Goal: Communication & Community: Answer question/provide support

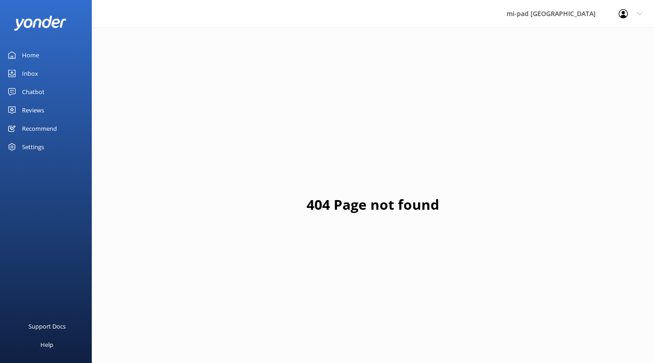
click at [41, 75] on link "Inbox" at bounding box center [46, 73] width 92 height 18
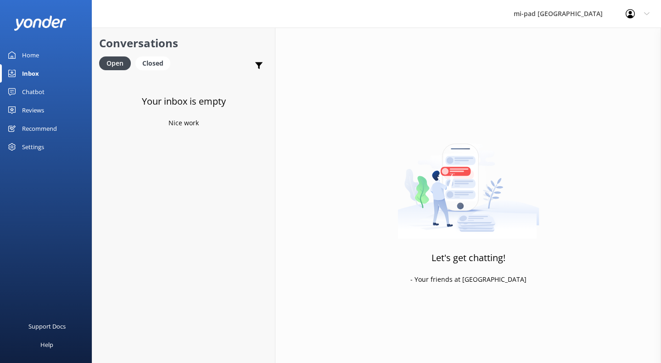
click at [150, 63] on div "Closed" at bounding box center [152, 63] width 35 height 14
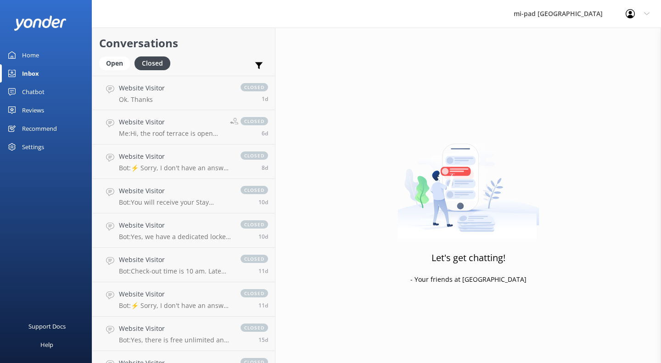
click at [161, 98] on p "Ok. Thanks" at bounding box center [142, 99] width 46 height 8
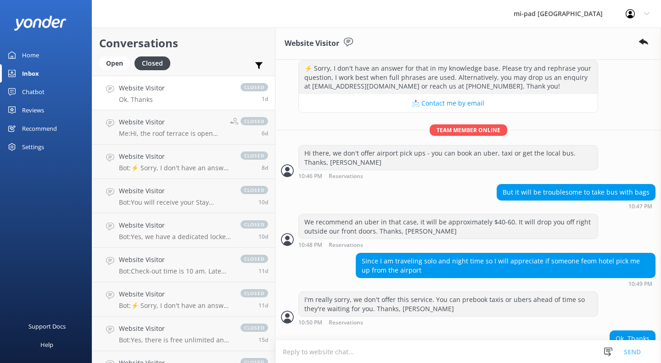
scroll to position [420, 0]
